Goal: Task Accomplishment & Management: Use online tool/utility

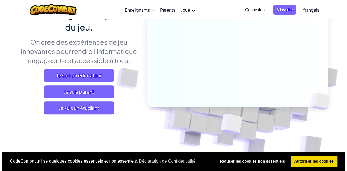
scroll to position [69, 0]
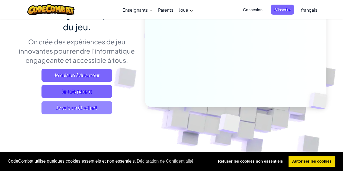
click at [90, 111] on span "Je suis un étudiant" at bounding box center [77, 107] width 71 height 13
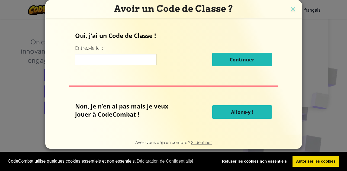
click at [227, 113] on button "Allons-y !" at bounding box center [242, 113] width 60 height 14
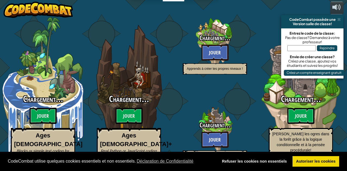
select select "fr"
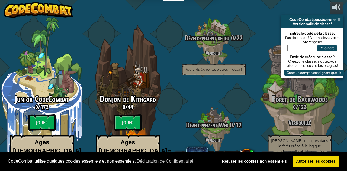
click at [340, 19] on span at bounding box center [340, 19] width 4 height 4
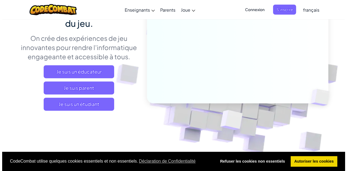
scroll to position [73, 0]
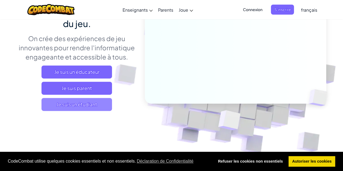
click at [86, 105] on span "Je suis un étudiant" at bounding box center [77, 104] width 71 height 13
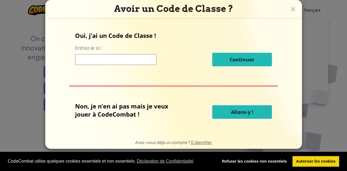
click at [234, 114] on span "Allons-y !" at bounding box center [242, 112] width 22 height 7
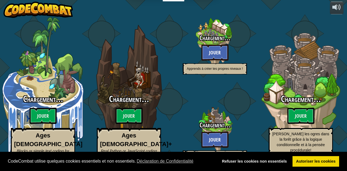
select select "fr"
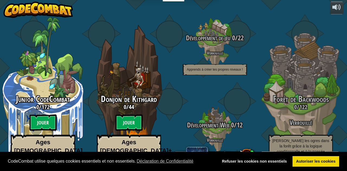
select select "fr"
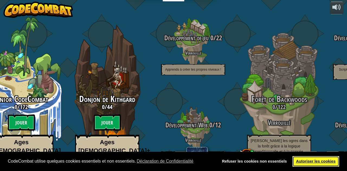
click at [306, 162] on link "Autoriser les cookies" at bounding box center [316, 162] width 47 height 11
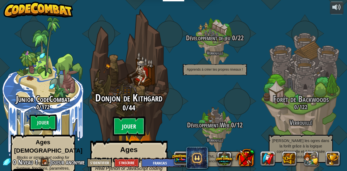
click at [138, 117] on btn "Jouer" at bounding box center [129, 127] width 33 height 20
select select "fr"
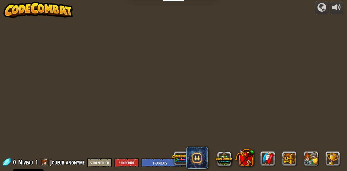
select select "fr"
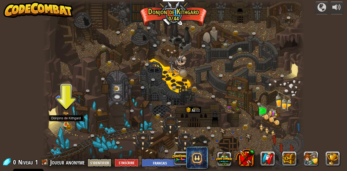
click at [67, 120] on img at bounding box center [66, 119] width 4 height 4
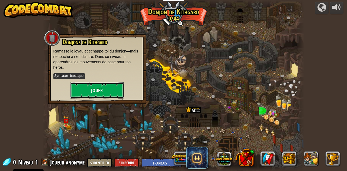
click at [91, 97] on button "Jouer" at bounding box center [97, 90] width 54 height 16
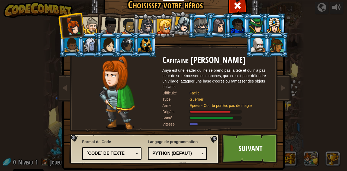
click at [182, 148] on div "Python (Défaut) JavaScript Lua C++ Java (Expérimental) Python (Défaut)" at bounding box center [177, 154] width 59 height 13
click at [131, 150] on div "`code` de texte" at bounding box center [112, 154] width 52 height 8
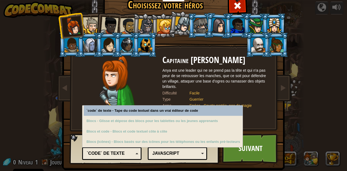
click at [131, 153] on div "`code` de texte" at bounding box center [110, 154] width 47 height 6
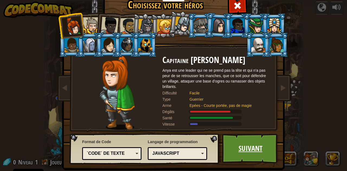
click at [245, 160] on link "Suivant" at bounding box center [250, 149] width 57 height 30
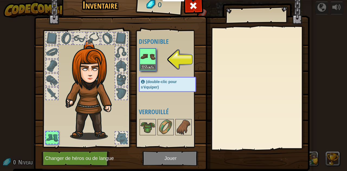
click at [144, 58] on img at bounding box center [147, 56] width 15 height 15
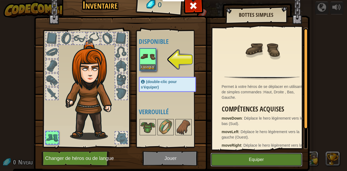
click at [231, 155] on button "Equiper" at bounding box center [257, 160] width 92 height 14
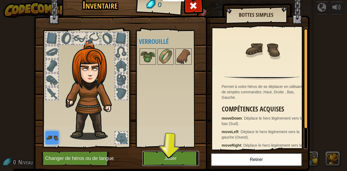
click at [188, 158] on button "Jouer" at bounding box center [170, 158] width 57 height 15
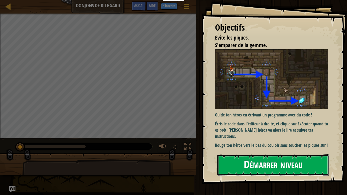
click at [279, 167] on button "Démarrer niveau" at bounding box center [274, 165] width 112 height 21
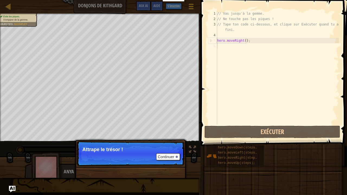
click at [251, 48] on div "// Vas jusqu'à la gemme. // Ne touche pas les piques ! // Tape ton code ci-dess…" at bounding box center [277, 73] width 123 height 125
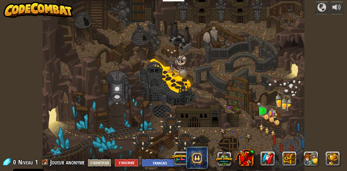
select select "fr"
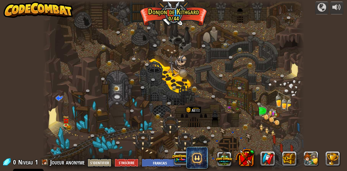
select select "fr"
